Goal: Transaction & Acquisition: Obtain resource

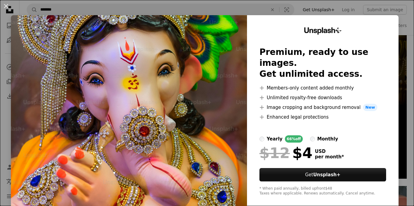
click at [134, 117] on img at bounding box center [129, 111] width 236 height 193
click at [204, 109] on img at bounding box center [129, 111] width 236 height 193
click at [183, 97] on img at bounding box center [129, 111] width 236 height 193
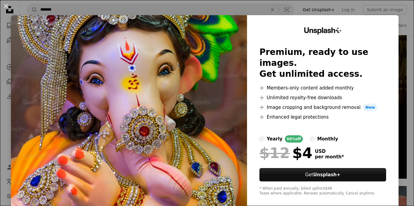
click at [183, 97] on img at bounding box center [129, 111] width 236 height 193
click at [180, 98] on img at bounding box center [129, 111] width 236 height 193
click at [146, 105] on img at bounding box center [129, 111] width 236 height 193
click at [6, 5] on button "An X shape" at bounding box center [5, 5] width 7 height 7
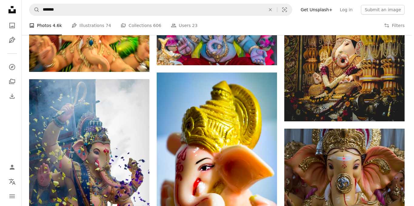
scroll to position [878, 0]
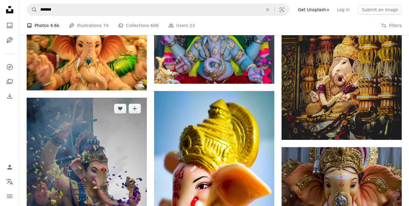
click at [98, 129] on img at bounding box center [87, 187] width 120 height 180
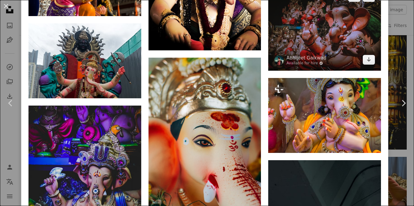
scroll to position [1877, 0]
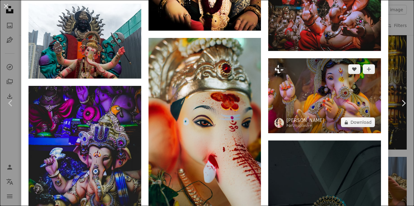
click at [323, 64] on img at bounding box center [324, 95] width 113 height 75
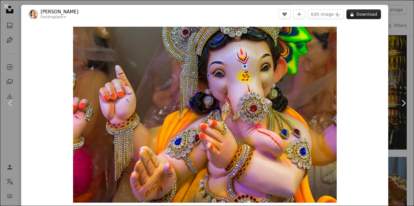
click at [366, 12] on button "A lock Download" at bounding box center [363, 14] width 35 height 10
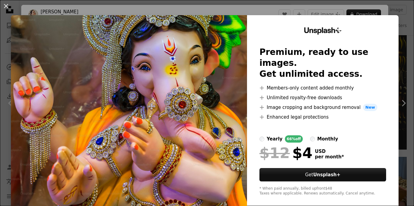
click at [200, 8] on div "An X shape Unsplash+ Premium, ready to use images. Get unlimited access. A plus…" at bounding box center [207, 103] width 414 height 206
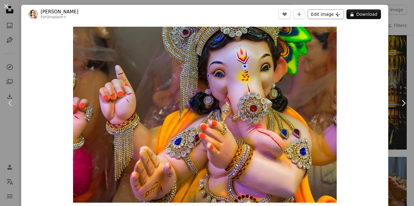
click at [323, 14] on button "Edit image Plus sign for Unsplash+" at bounding box center [325, 14] width 36 height 10
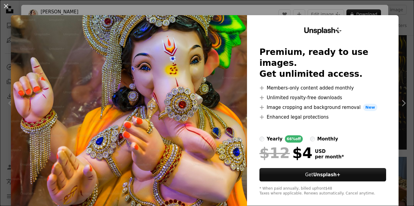
click at [206, 45] on img at bounding box center [129, 111] width 236 height 193
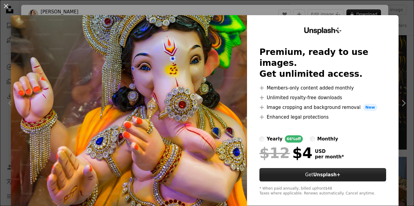
click at [351, 168] on button "Get Unsplash+" at bounding box center [322, 174] width 127 height 13
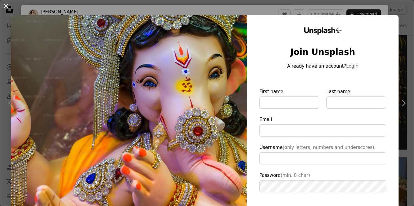
click at [223, 69] on img at bounding box center [129, 140] width 236 height 250
click at [217, 59] on img at bounding box center [129, 140] width 236 height 250
click at [7, 5] on button "An X shape" at bounding box center [5, 5] width 7 height 7
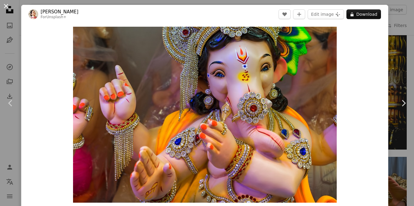
drag, startPoint x: 3, startPoint y: 6, endPoint x: 6, endPoint y: 5, distance: 3.5
click at [3, 6] on button "An X shape" at bounding box center [5, 5] width 7 height 7
